Goal: Use online tool/utility

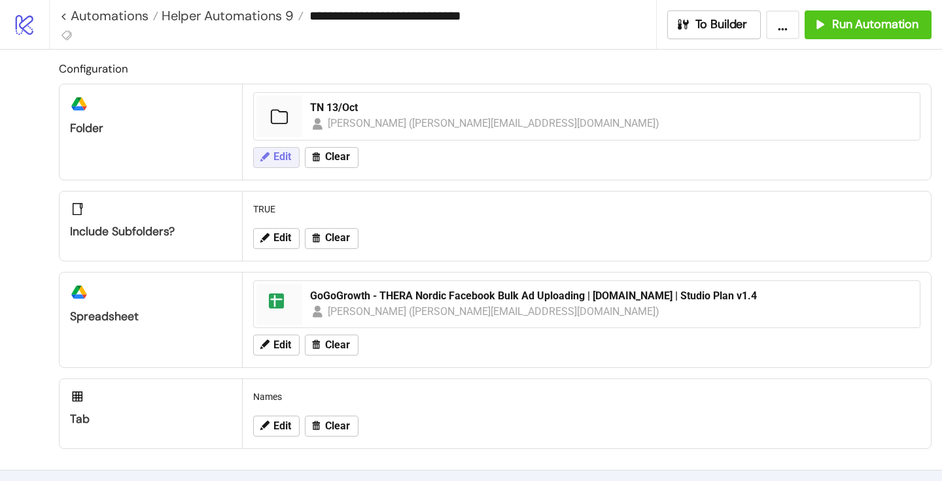
click at [293, 165] on button "Edit" at bounding box center [276, 157] width 46 height 21
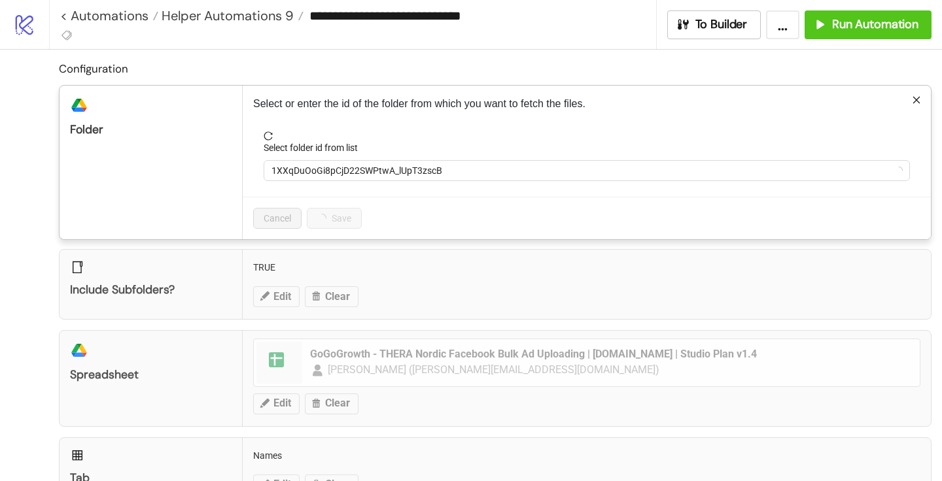
click at [313, 186] on form "Select folder id from list 1XXqDuOoGi8pCjD22SWPtwA_lUpT3zscB" at bounding box center [586, 163] width 667 height 65
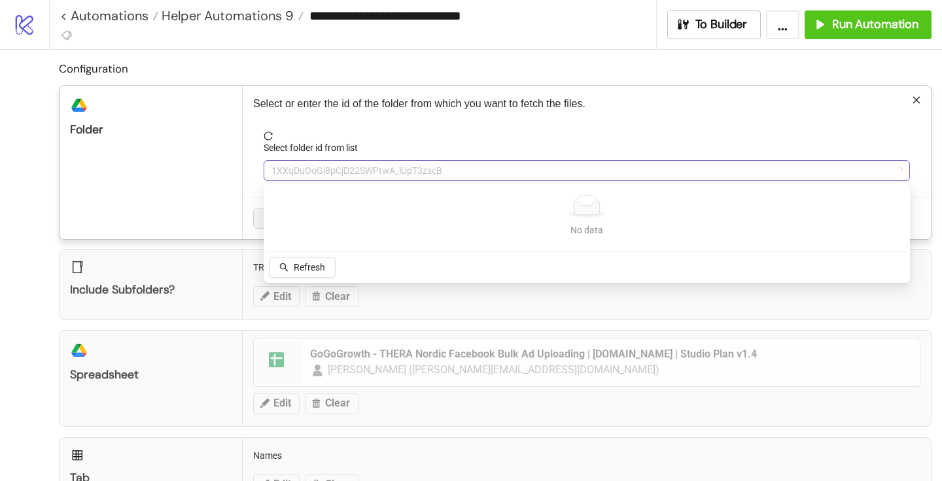
click at [309, 171] on span "1XXqDuOoGi8pCjD22SWPtwA_lUpT3zscB" at bounding box center [586, 171] width 630 height 20
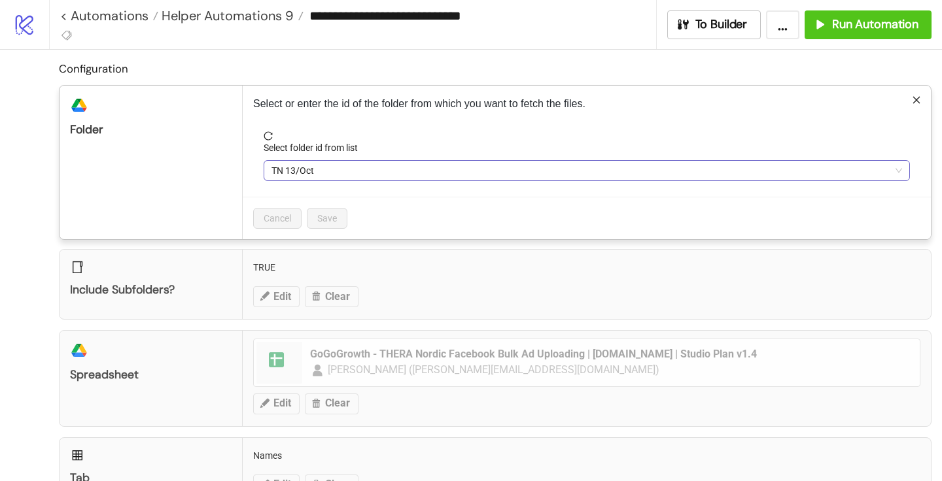
click at [315, 176] on span "TN 13/Oct" at bounding box center [586, 171] width 630 height 20
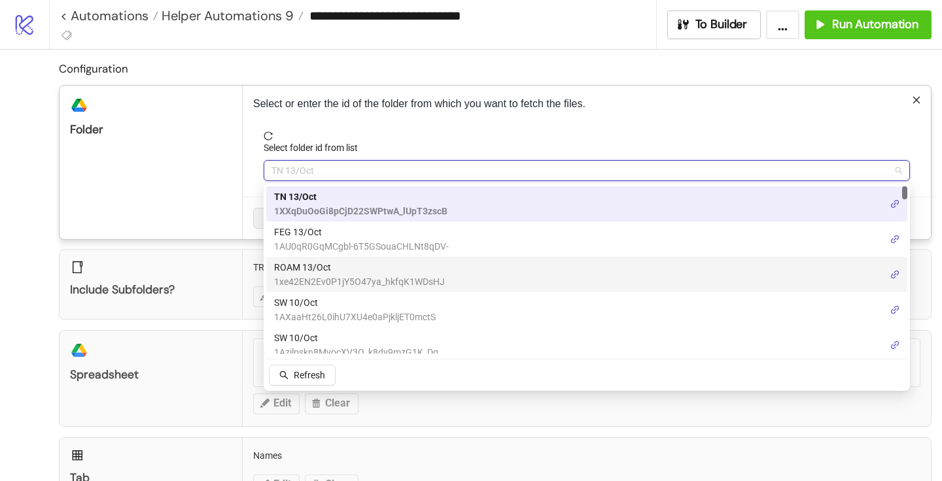
click at [309, 266] on span "ROAM 13/Oct" at bounding box center [359, 267] width 171 height 14
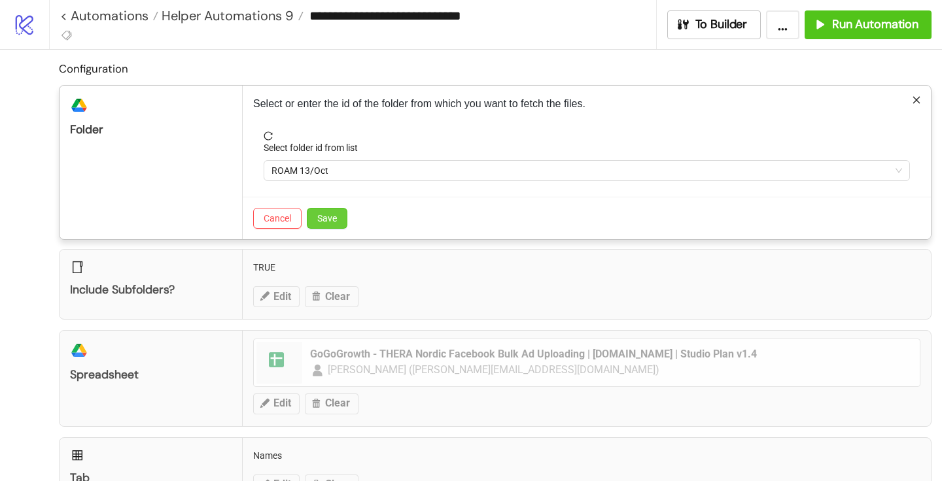
click at [322, 224] on button "Save" at bounding box center [327, 218] width 41 height 21
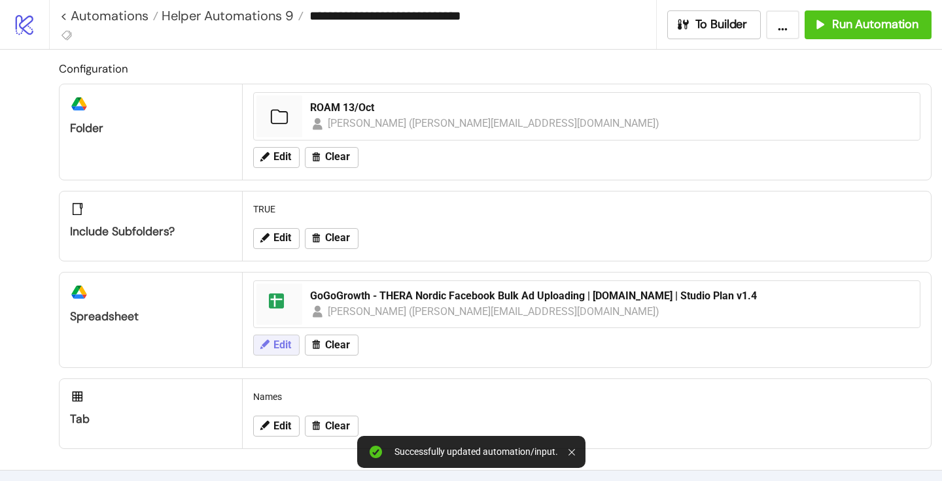
click at [283, 351] on button "Edit" at bounding box center [276, 345] width 46 height 21
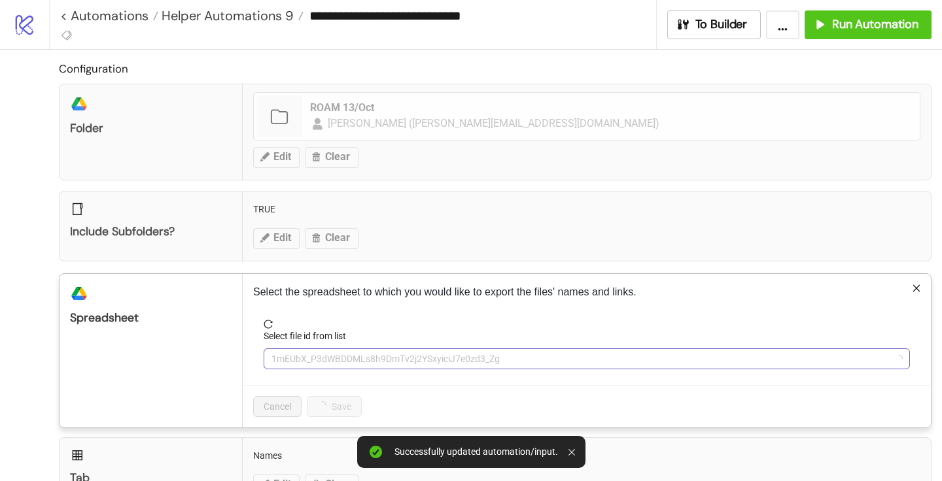
click at [344, 360] on span "1mEUbX_P3dWBDDMLs8h9DmTv2j2YSxyiciJ7e0zd3_Zg" at bounding box center [586, 359] width 630 height 20
click at [331, 360] on span "GoGoGrowth - THERA Nordic Facebook Bulk Ad Uploading | [DOMAIN_NAME] | Studio P…" at bounding box center [586, 359] width 630 height 20
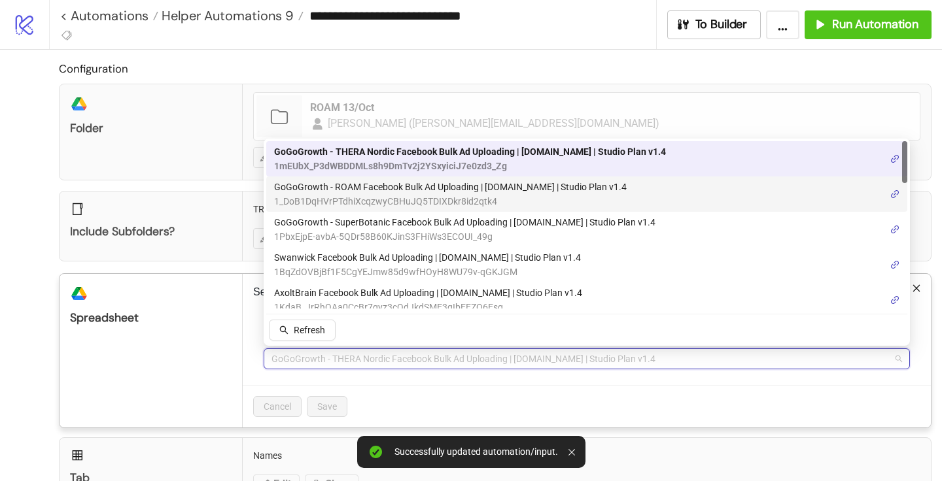
click at [337, 191] on span "GoGoGrowth - ROAM Facebook Bulk Ad Uploading | [DOMAIN_NAME] | Studio Plan v1.4" at bounding box center [450, 187] width 352 height 14
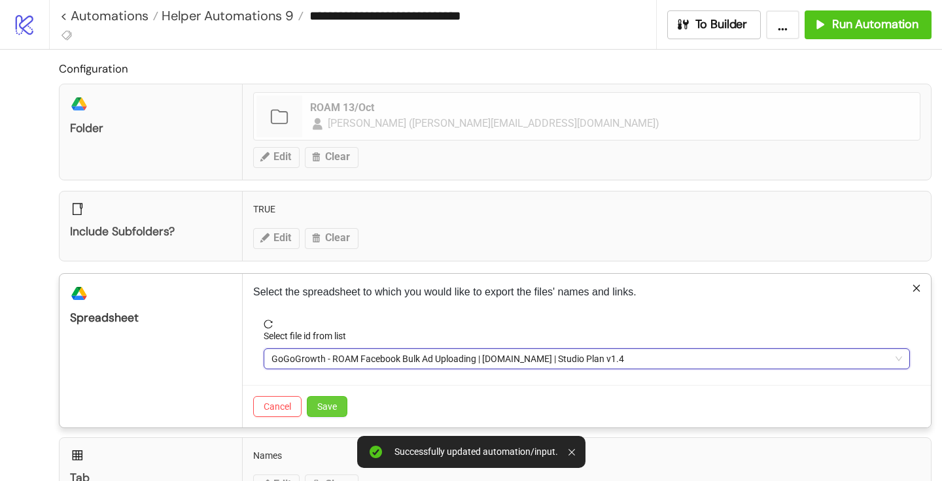
click at [334, 411] on span "Save" at bounding box center [327, 406] width 20 height 10
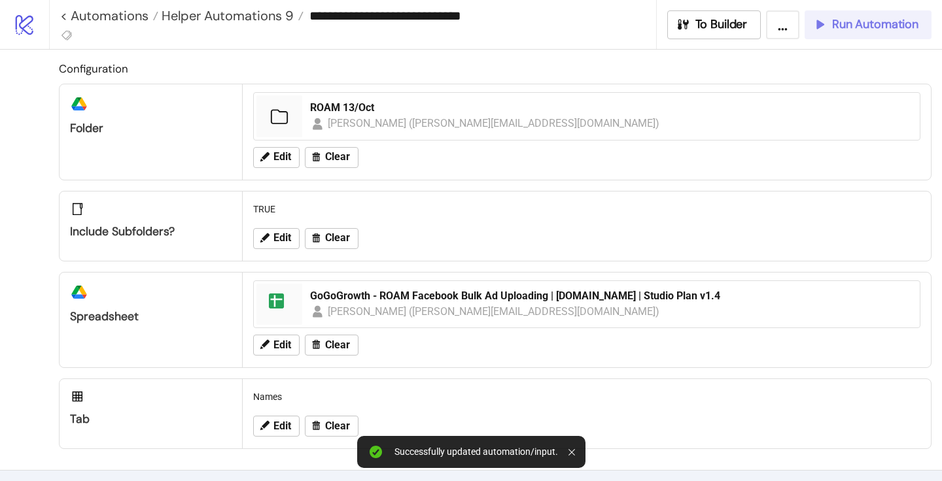
click at [842, 20] on span "Run Automation" at bounding box center [875, 24] width 86 height 15
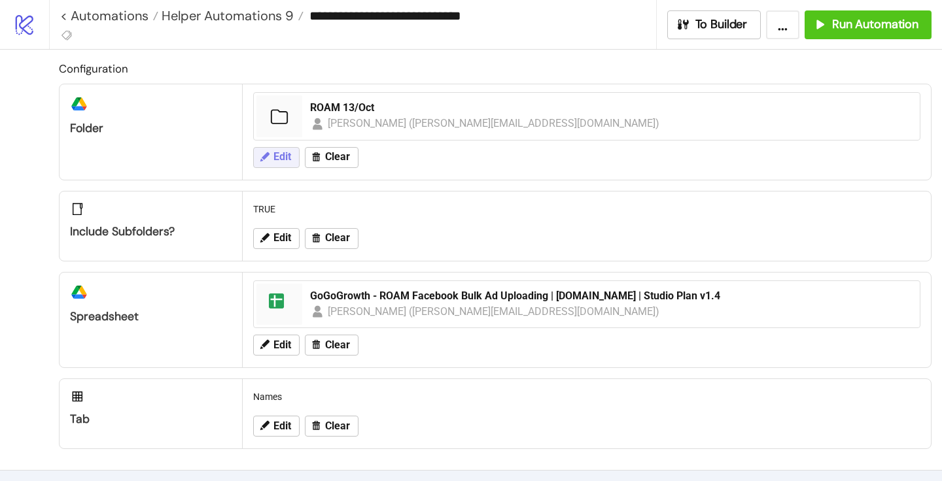
click at [284, 155] on span "Edit" at bounding box center [282, 157] width 18 height 12
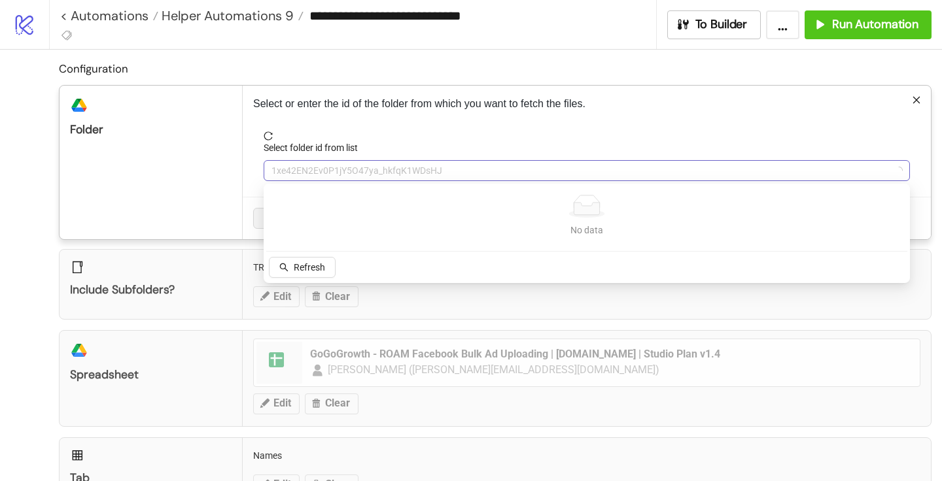
click at [296, 162] on span "1xe42EN2Ev0P1jY5O47ya_hkfqK1WDsHJ" at bounding box center [586, 171] width 630 height 20
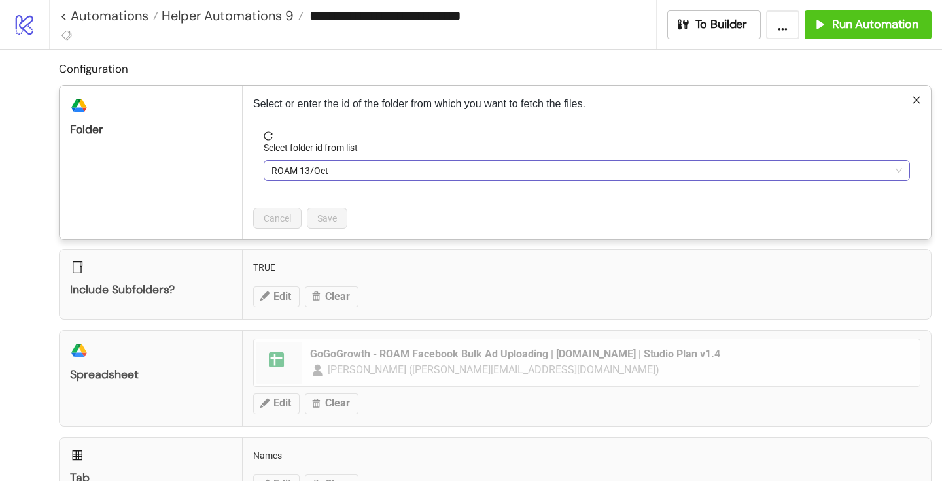
click at [293, 165] on span "ROAM 13/Oct" at bounding box center [586, 171] width 630 height 20
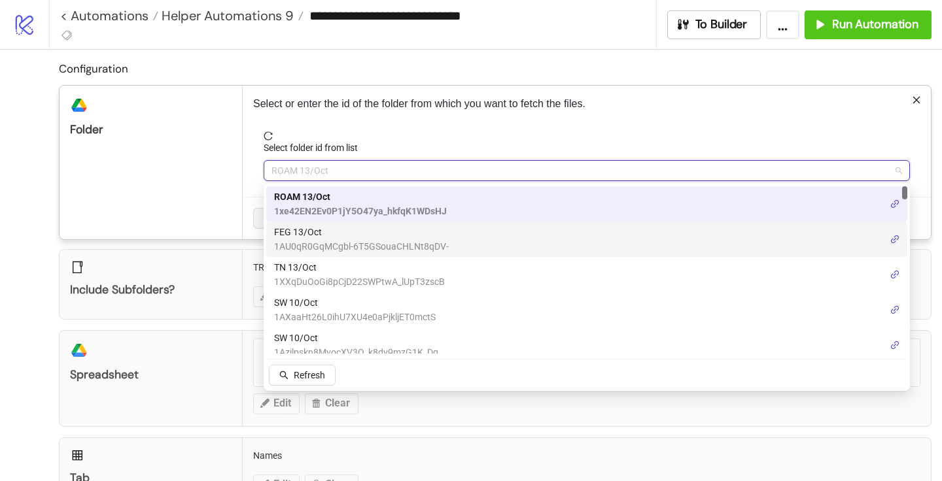
click at [300, 231] on span "FEG 13/Oct" at bounding box center [361, 232] width 175 height 14
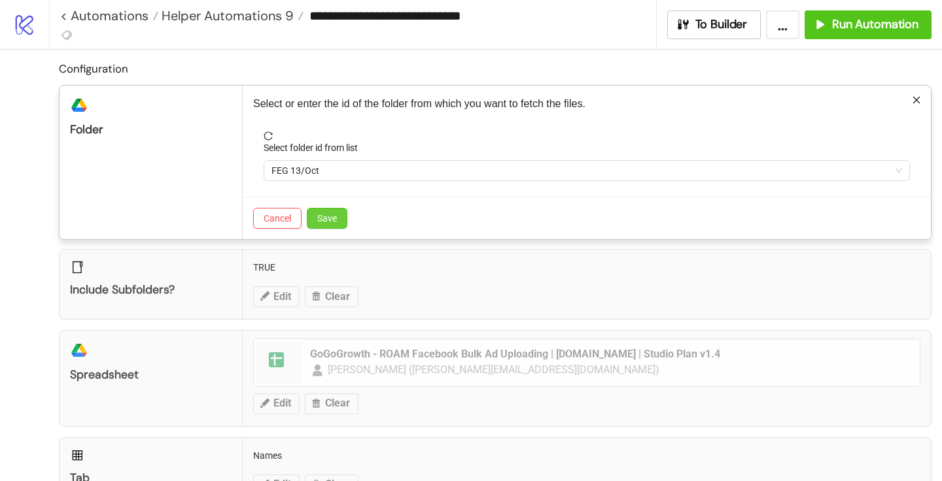
click at [316, 212] on button "Save" at bounding box center [327, 218] width 41 height 21
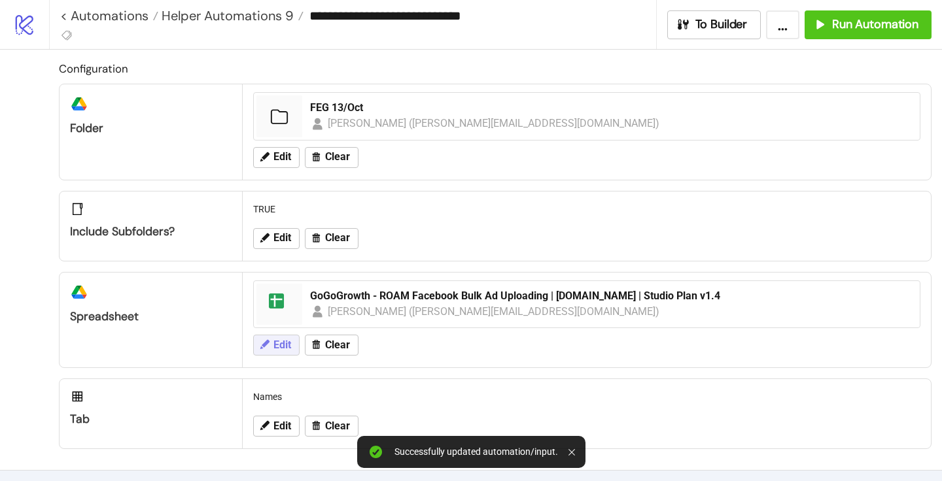
click at [280, 353] on button "Edit" at bounding box center [276, 345] width 46 height 21
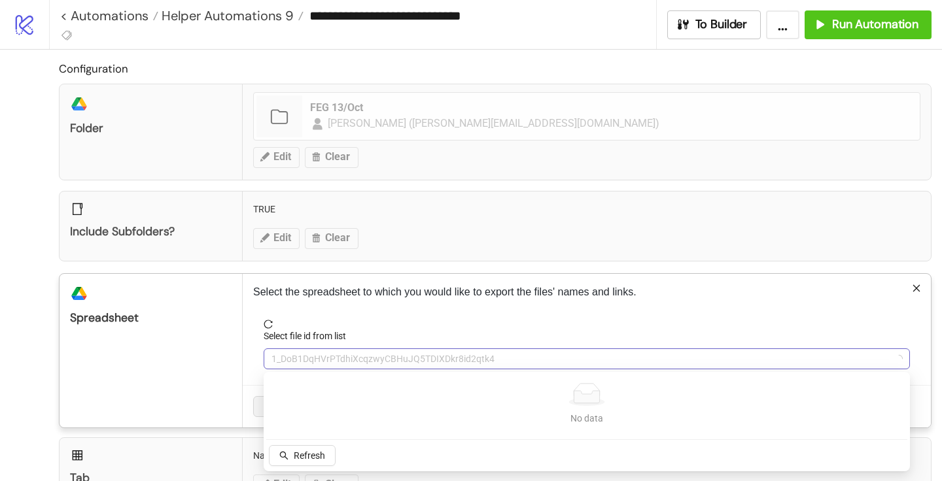
click at [312, 360] on span "1_DoB1DqHVrPTdhiXcqzwyCBHuJQ5TDIXDkr8id2qtk4" at bounding box center [586, 359] width 630 height 20
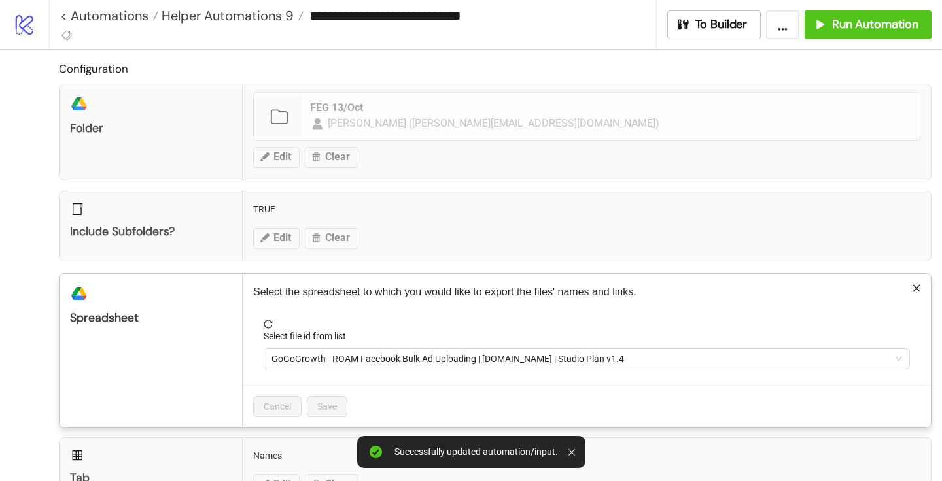
click at [312, 360] on span "GoGoGrowth - ROAM Facebook Bulk Ad Uploading | [DOMAIN_NAME] | Studio Plan v1.4" at bounding box center [586, 359] width 630 height 20
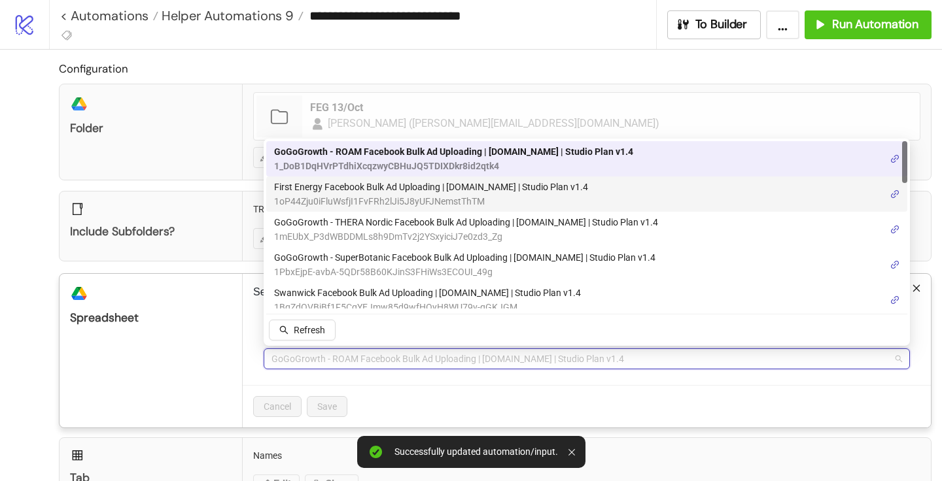
click at [352, 195] on span "1oP44Zju0iFluWsfjI1FvFRh2lJi5J8yUFJNemstThTM" at bounding box center [431, 201] width 314 height 14
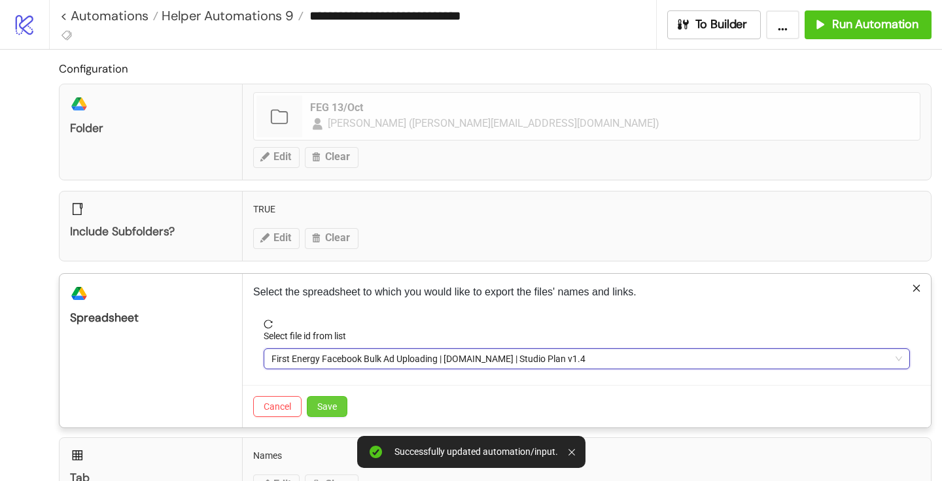
click at [334, 411] on span "Save" at bounding box center [327, 406] width 20 height 10
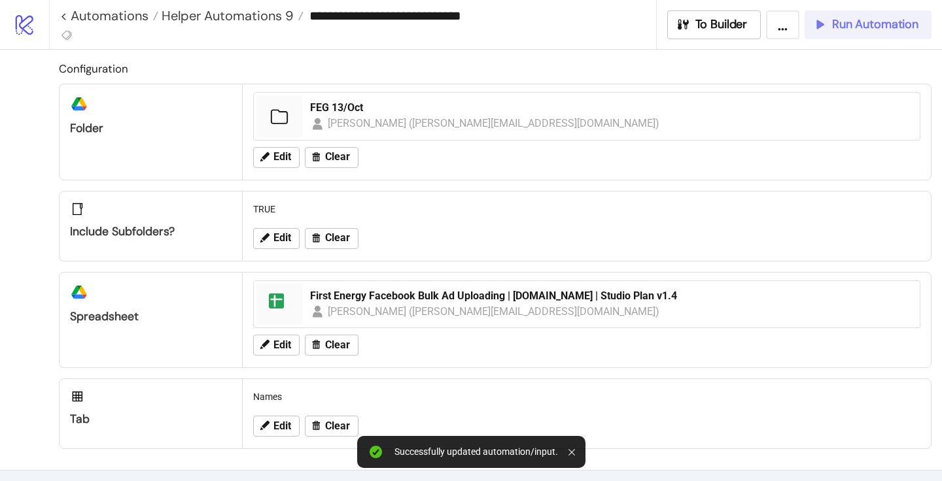
click at [853, 20] on span "Run Automation" at bounding box center [875, 24] width 86 height 15
